Goal: Task Accomplishment & Management: Manage account settings

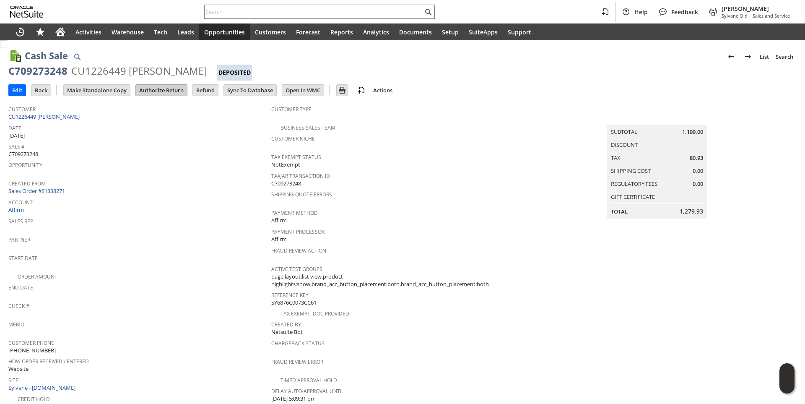
click at [168, 92] on input "Authorize Return" at bounding box center [161, 90] width 51 height 11
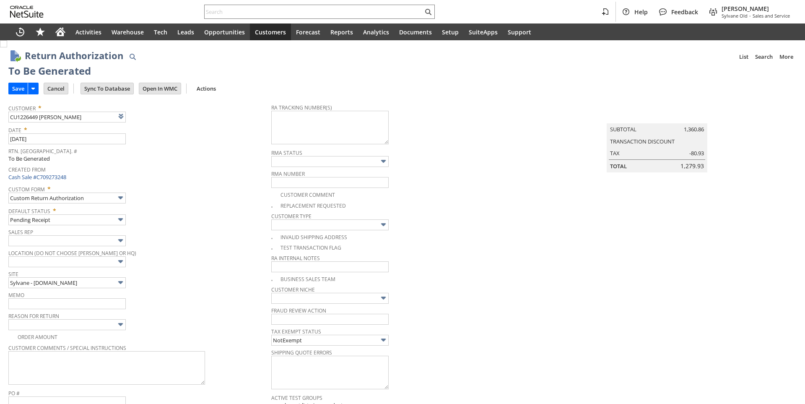
type input "Add"
type input "Copy Previous"
click at [7, 47] on img at bounding box center [3, 43] width 7 height 7
checkbox input "true"
click at [216, 231] on span "Sales Rep" at bounding box center [137, 230] width 259 height 9
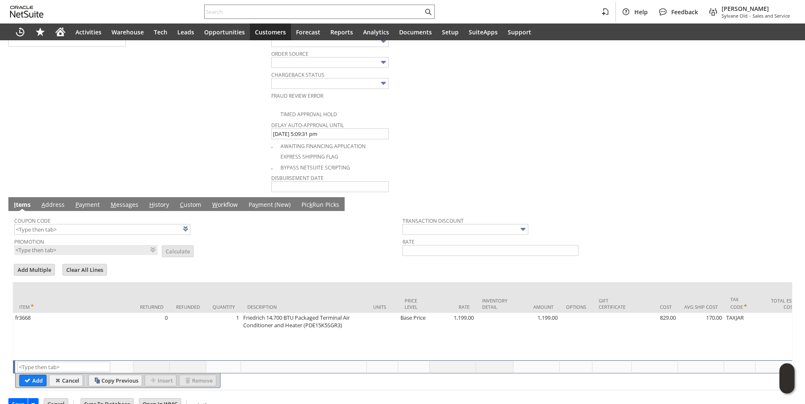
scroll to position [440, 0]
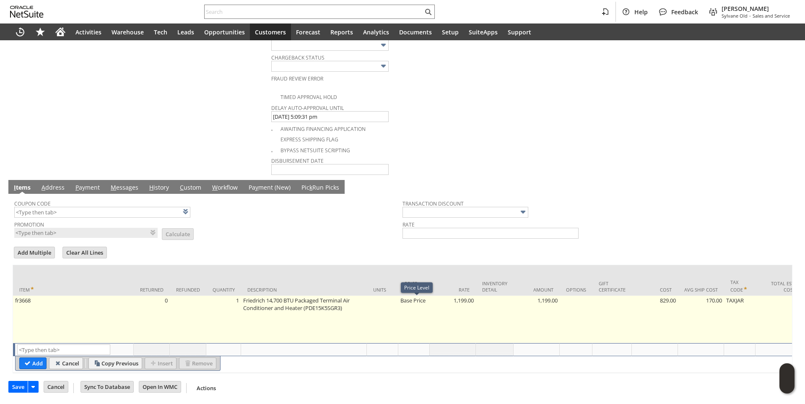
click at [414, 310] on td "Base Price" at bounding box center [413, 319] width 31 height 47
type input "Base Price"
type input "1,199.00"
type input "OK"
type input "Make Copy"
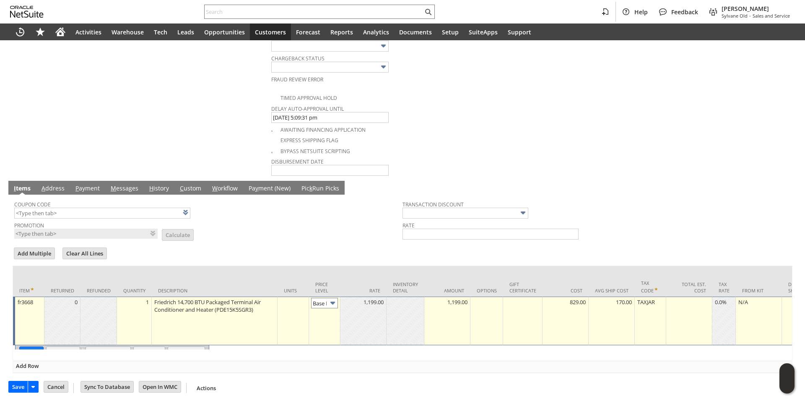
scroll to position [0, 12]
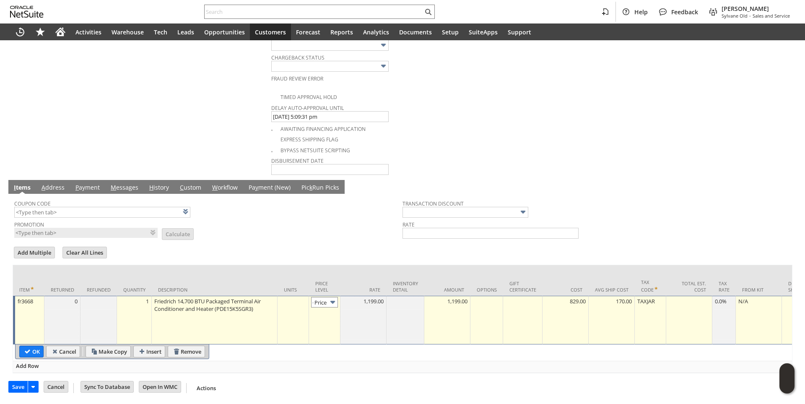
click at [322, 305] on input "Base Price" at bounding box center [324, 302] width 27 height 10
type input "Custom"
click at [360, 315] on td at bounding box center [363, 320] width 46 height 49
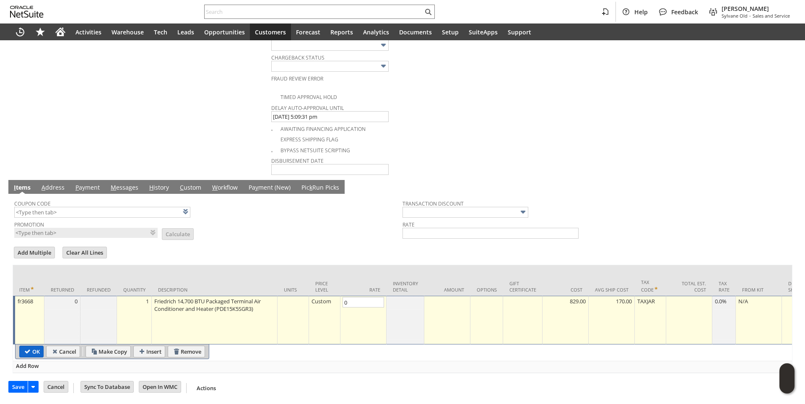
type input "0.00"
click at [36, 348] on input "OK" at bounding box center [31, 351] width 23 height 11
type input "Add"
type input "Copy Previous"
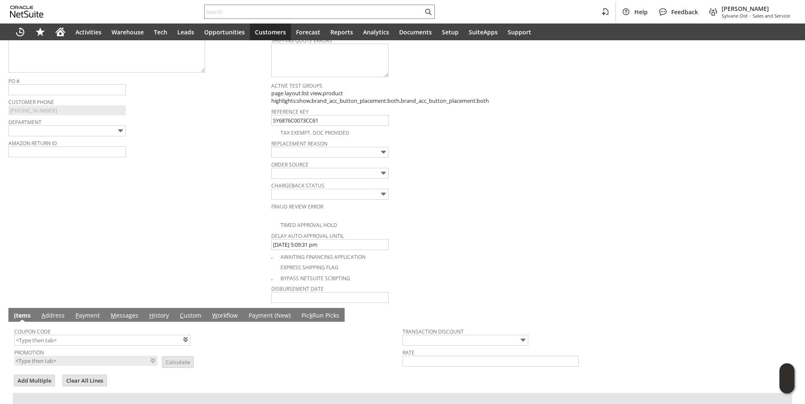
scroll to position [146, 0]
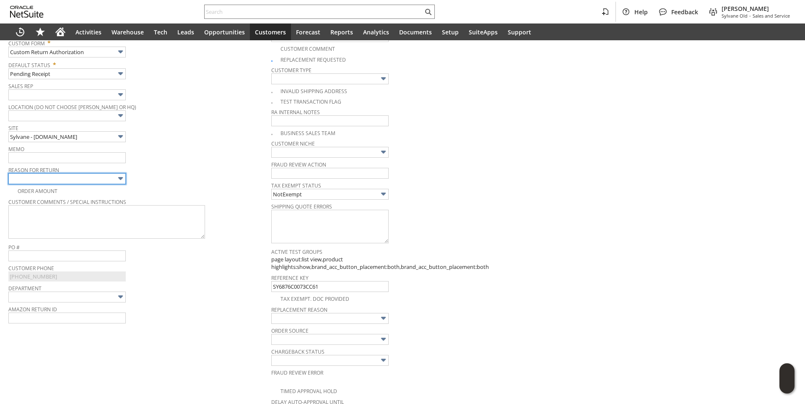
click at [57, 183] on input "text" at bounding box center [66, 178] width 117 height 11
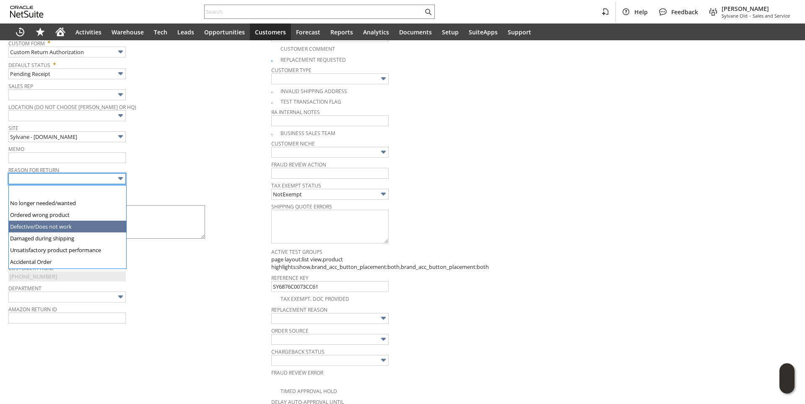
type input "Defective/Does not work"
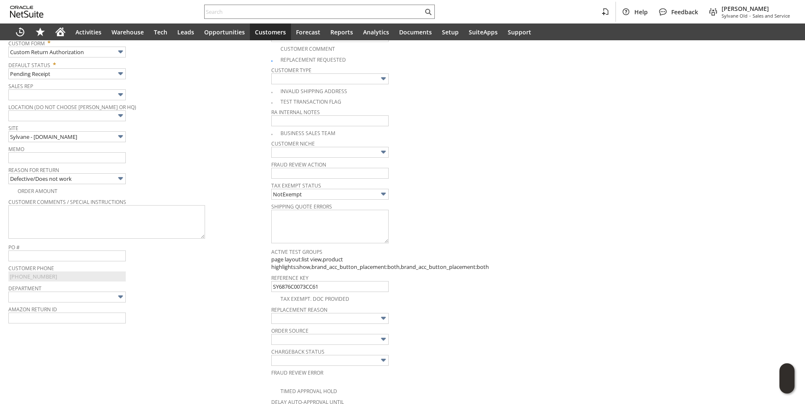
click at [221, 161] on div "Memo" at bounding box center [137, 153] width 259 height 20
click at [83, 158] on input "text" at bounding box center [66, 157] width 117 height 11
type input "Unit not cooling at all"
click at [239, 152] on span "Memo" at bounding box center [137, 147] width 259 height 9
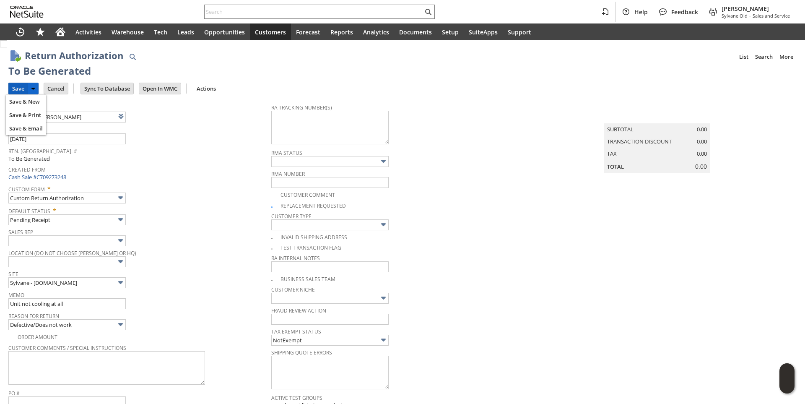
click at [18, 88] on input "Save" at bounding box center [18, 88] width 19 height 11
